Goal: Task Accomplishment & Management: Manage account settings

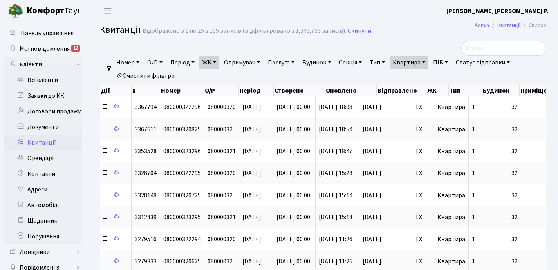
select select "25"
click at [58, 161] on link "Орендарі" at bounding box center [43, 159] width 78 height 16
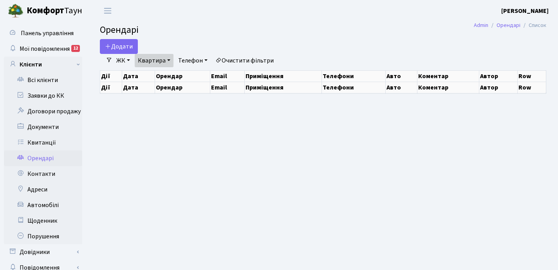
select select "25"
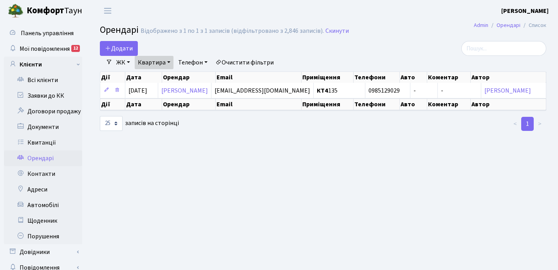
click at [207, 61] on link "Телефон" at bounding box center [193, 62] width 36 height 13
click at [202, 76] on input "text" at bounding box center [198, 77] width 46 height 15
type input "2-1629"
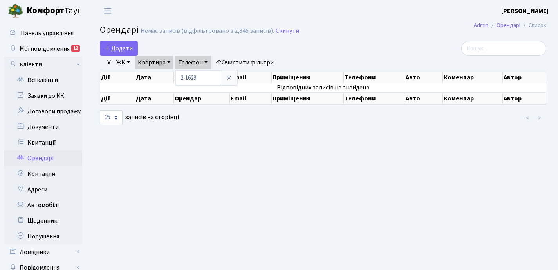
click at [129, 62] on link "ЖК" at bounding box center [123, 62] width 20 height 13
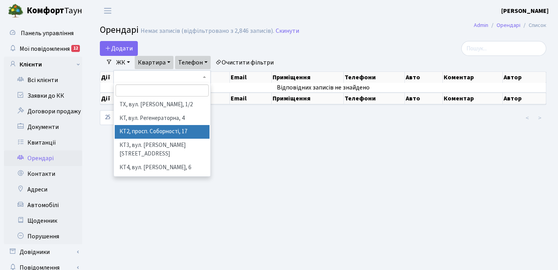
click at [159, 129] on li "КТ2, просп. Соборності, 17" at bounding box center [162, 132] width 95 height 14
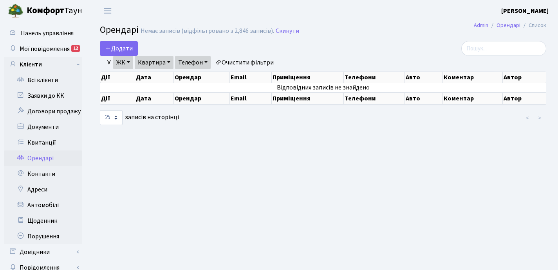
click at [169, 61] on link "Квартира" at bounding box center [154, 62] width 39 height 13
click at [160, 77] on input "135" at bounding box center [158, 77] width 46 height 15
type input "1"
click at [129, 61] on link "ЖК" at bounding box center [123, 62] width 20 height 13
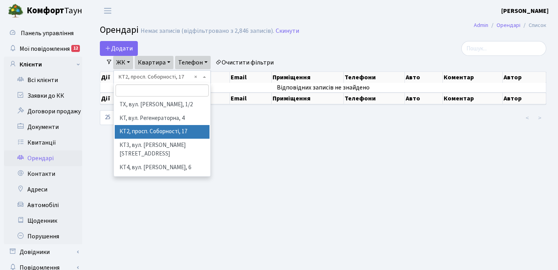
click at [307, 45] on div "Додати" at bounding box center [247, 48] width 294 height 15
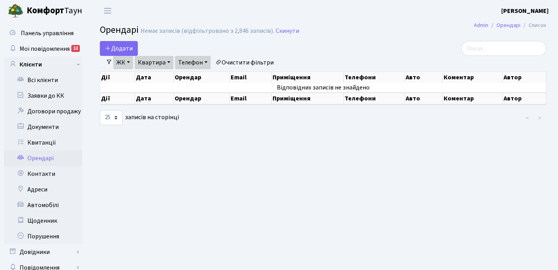
click at [170, 61] on link "Квартира" at bounding box center [154, 62] width 39 height 13
type input "2-1622"
click at [168, 60] on link "Квартира" at bounding box center [154, 62] width 39 height 13
click at [207, 62] on link "Телефон" at bounding box center [193, 62] width 36 height 13
type input "2"
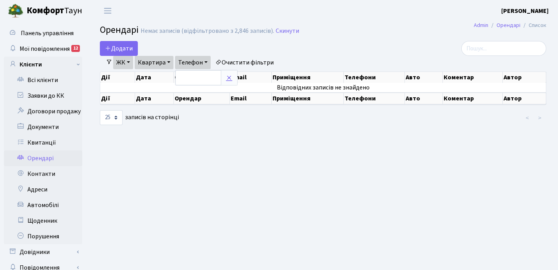
click at [227, 80] on icon at bounding box center [229, 78] width 6 height 6
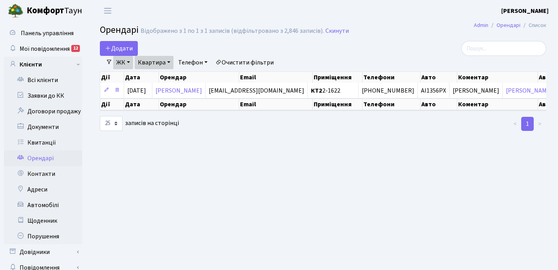
click at [171, 62] on link "Квартира" at bounding box center [154, 62] width 39 height 13
click at [164, 77] on input "2-1622" at bounding box center [158, 77] width 46 height 15
type input "2-1629"
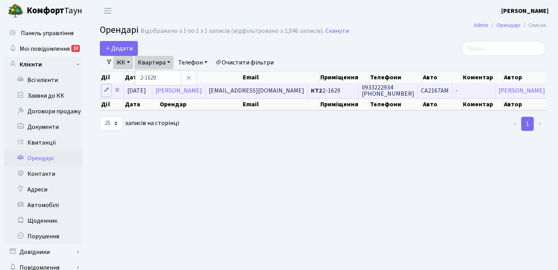
click at [104, 91] on icon at bounding box center [106, 89] width 5 height 5
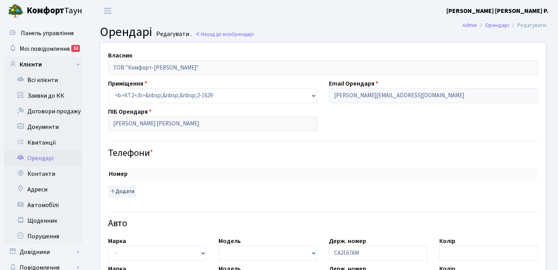
checkbox input "true"
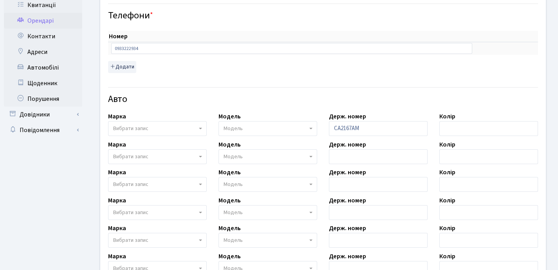
scroll to position [138, 0]
click at [340, 157] on input "text" at bounding box center [378, 156] width 99 height 15
paste input "KA9478BO"
type input "KA9478BO"
click at [155, 156] on span "Вибрати запис" at bounding box center [155, 157] width 84 height 8
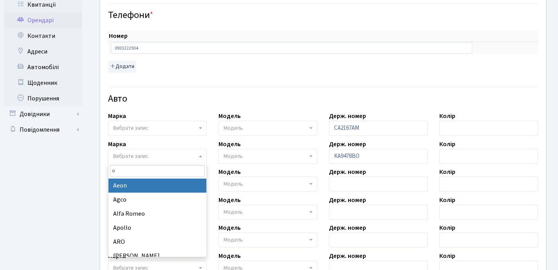
type input "op"
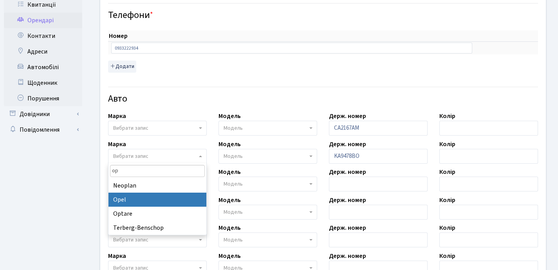
select select "99"
select select
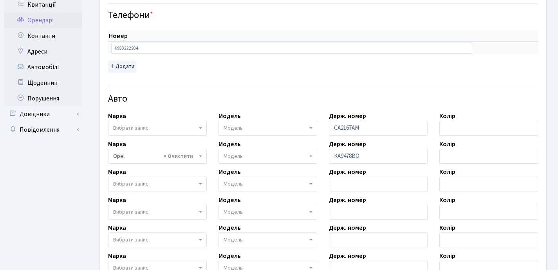
click at [241, 155] on span "Модель" at bounding box center [232, 157] width 19 height 8
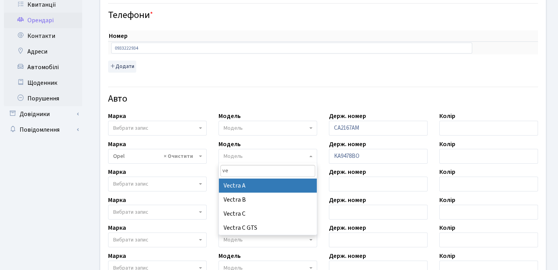
type input "ve"
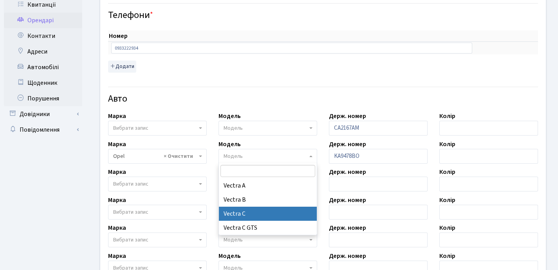
select select "1824"
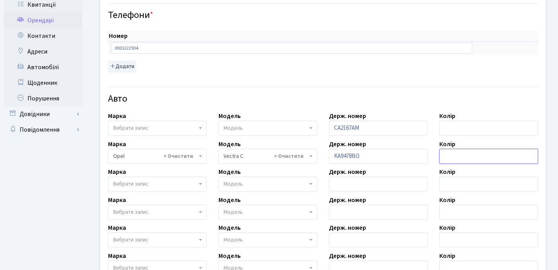
click at [461, 156] on input "text" at bounding box center [488, 156] width 99 height 15
type input "черный"
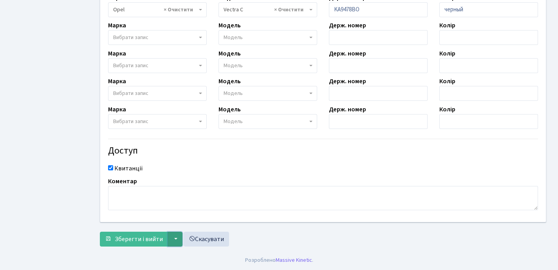
click at [176, 239] on button "▼" at bounding box center [175, 239] width 15 height 15
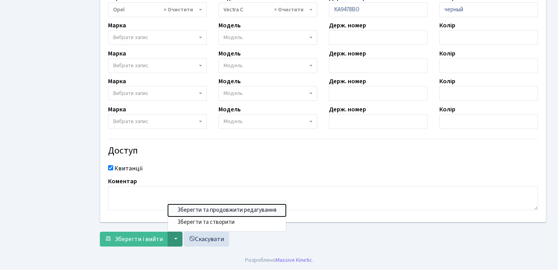
click at [190, 210] on button "Зберегти та продовжити редагування" at bounding box center [227, 211] width 118 height 12
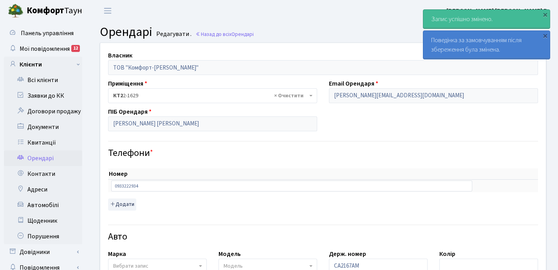
select select "1824"
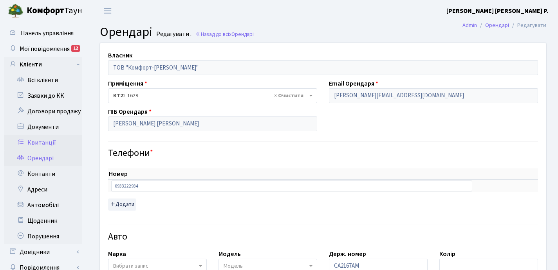
click at [42, 143] on link "Квитанції" at bounding box center [43, 143] width 78 height 16
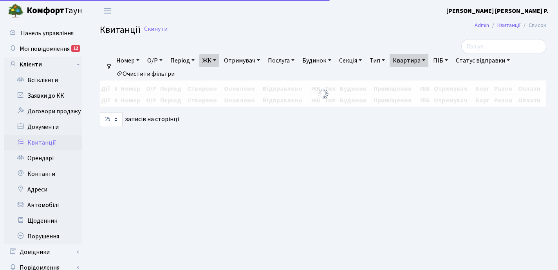
select select "25"
